Goal: Feedback & Contribution: Submit feedback/report problem

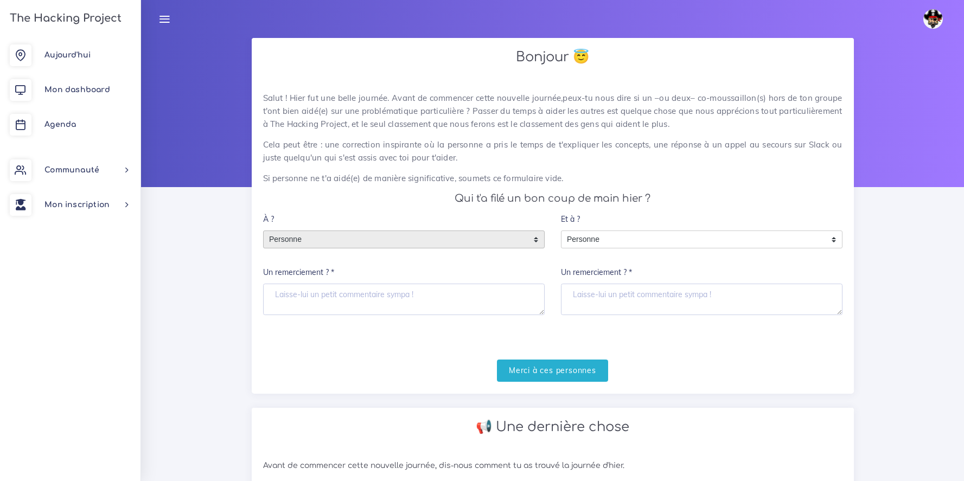
click at [502, 248] on div "Personne" at bounding box center [404, 240] width 282 height 18
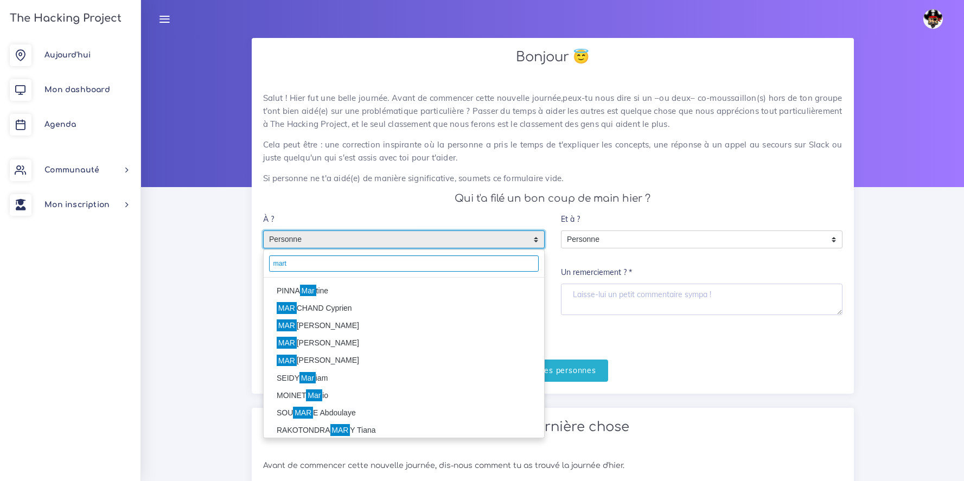
type input "mart"
click at [285, 294] on li "PINNA Mar tine" at bounding box center [404, 290] width 281 height 17
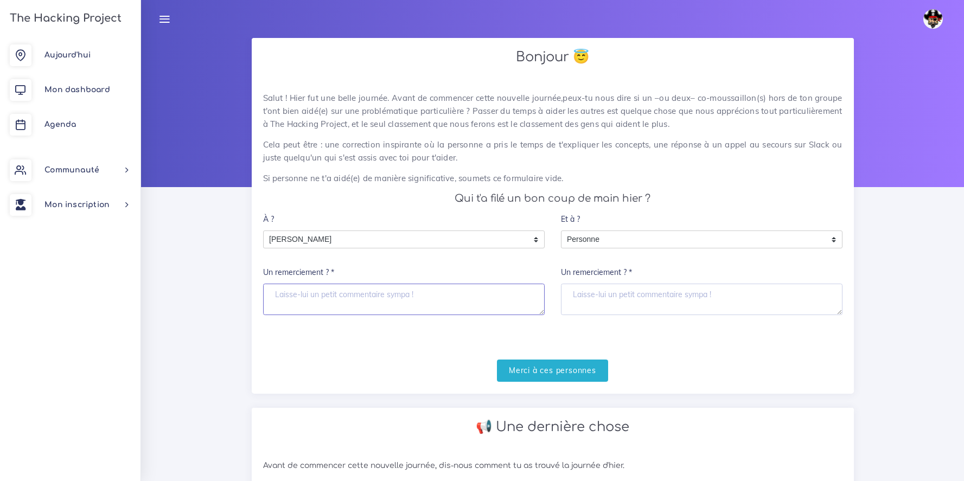
click at [295, 302] on textarea "Un remerciement ? *" at bounding box center [404, 299] width 282 height 31
type textarea "De belles journées sur le FotoChatons :) merci"
click at [575, 378] on input "Merci à ces personnes" at bounding box center [552, 371] width 111 height 22
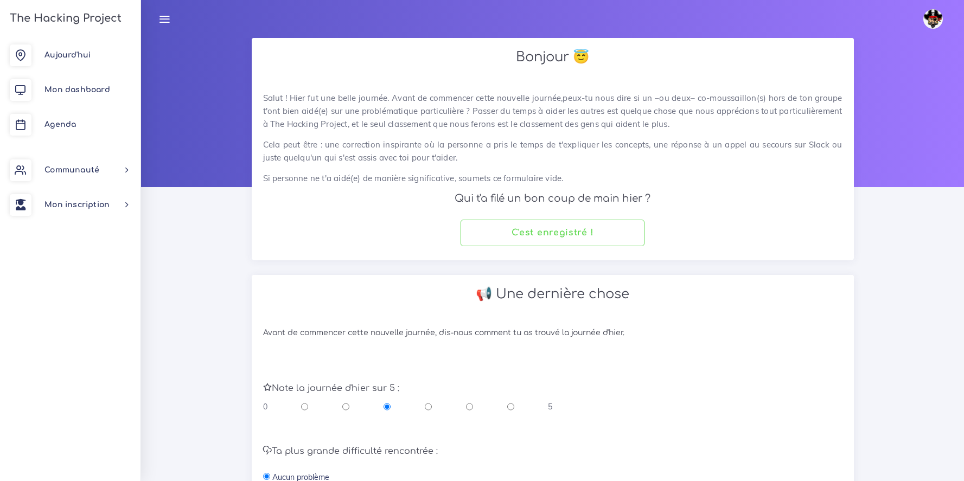
click at [512, 405] on input "radio" at bounding box center [510, 407] width 7 height 11
radio input "true"
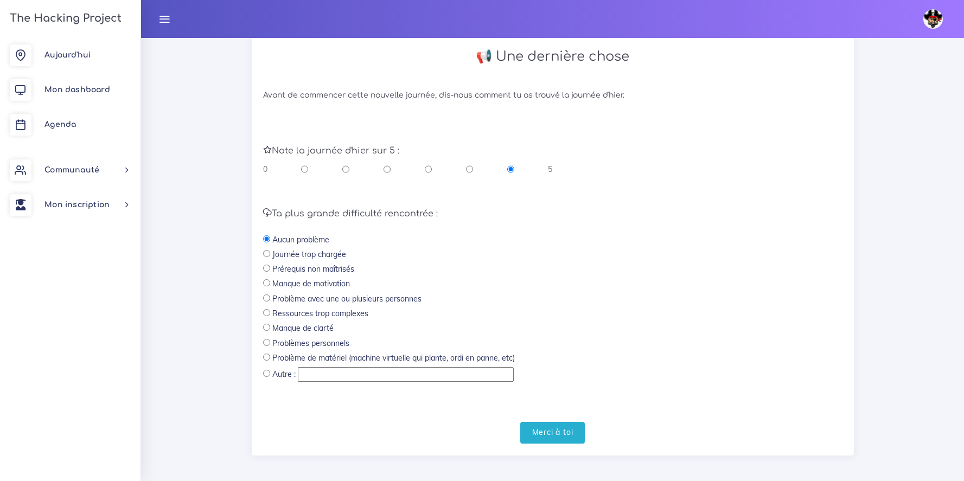
scroll to position [243, 0]
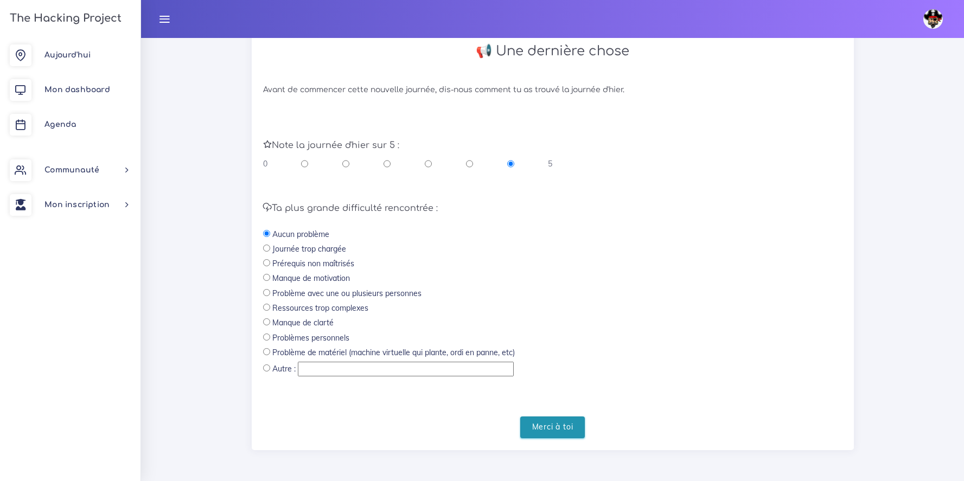
click at [578, 417] on input "Merci à toi" at bounding box center [552, 428] width 65 height 22
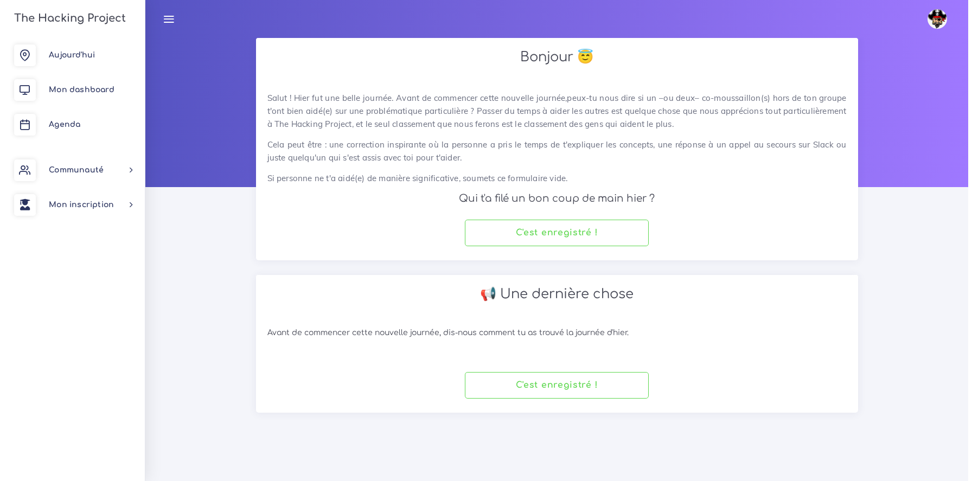
scroll to position [0, 0]
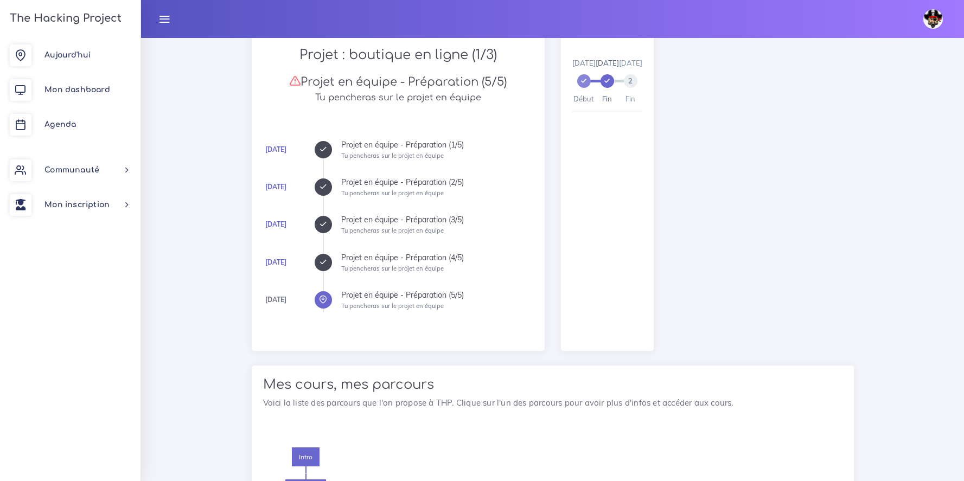
scroll to position [439, 0]
